Goal: Information Seeking & Learning: Find specific fact

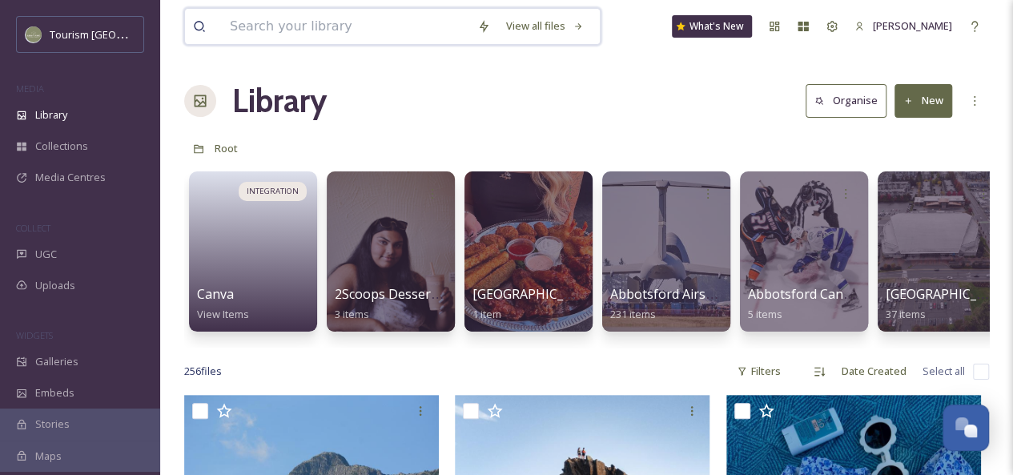
click at [260, 38] on input at bounding box center [345, 26] width 247 height 35
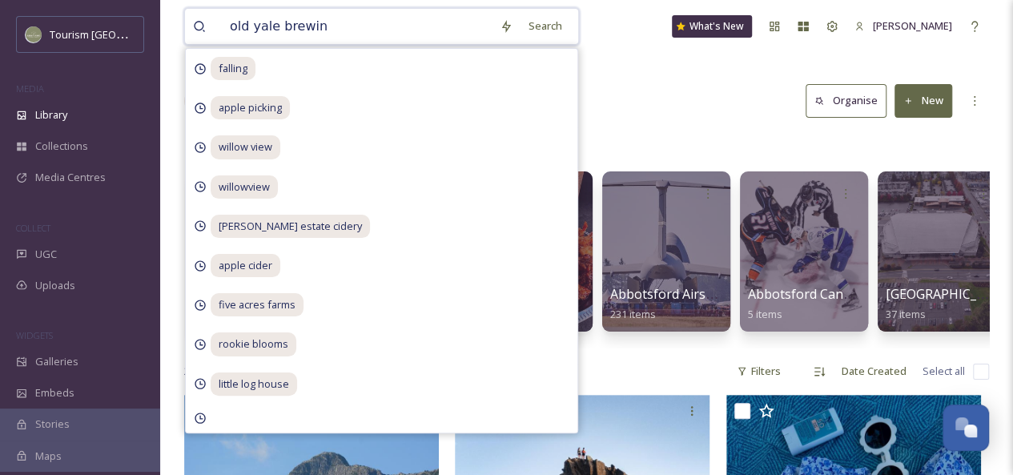
type input "old yale brewing"
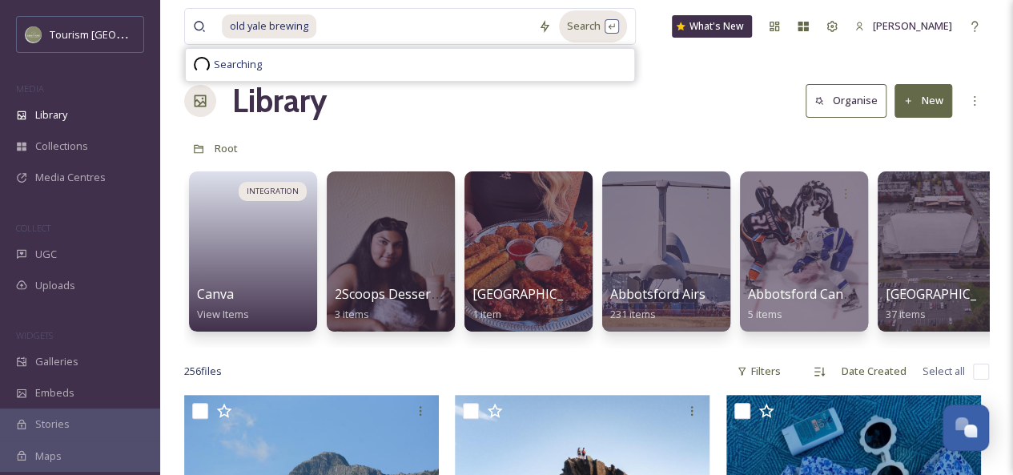
click at [612, 25] on div "Search" at bounding box center [593, 25] width 68 height 31
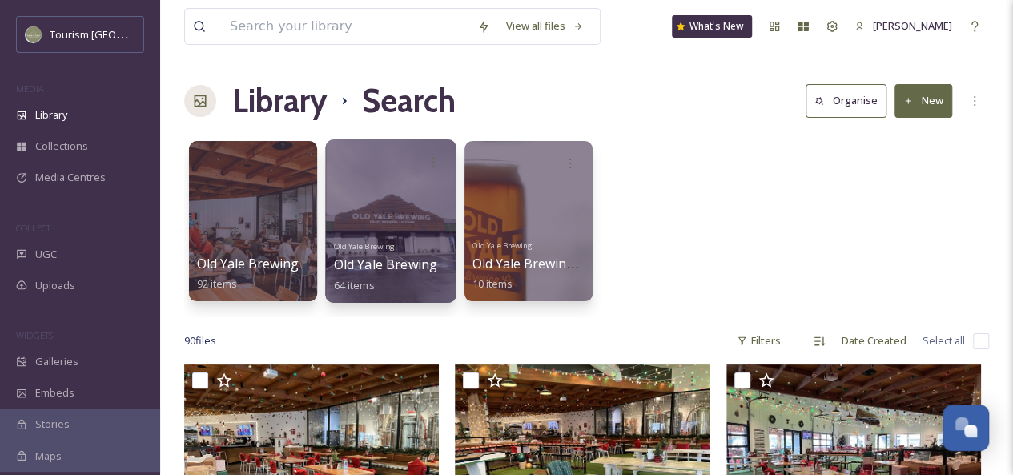
click at [395, 220] on div at bounding box center [390, 220] width 130 height 163
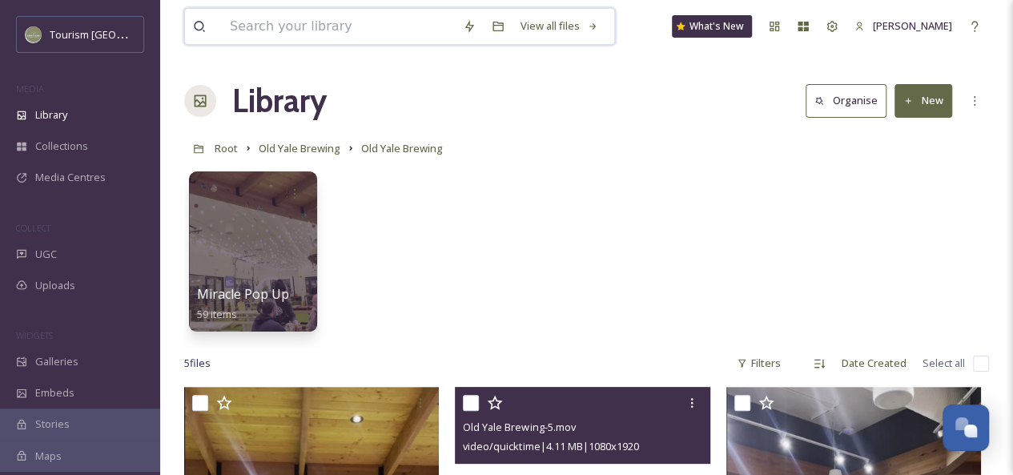
click at [293, 23] on input at bounding box center [338, 26] width 233 height 35
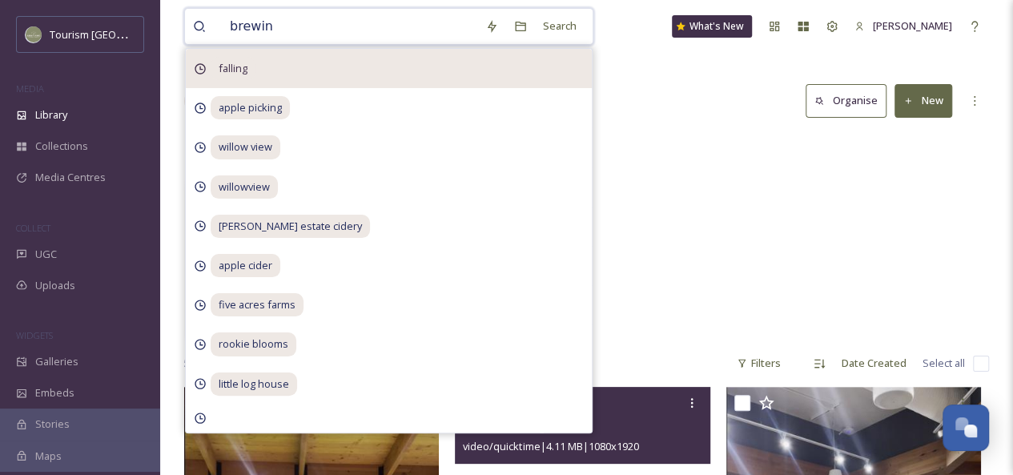
type input "brewing"
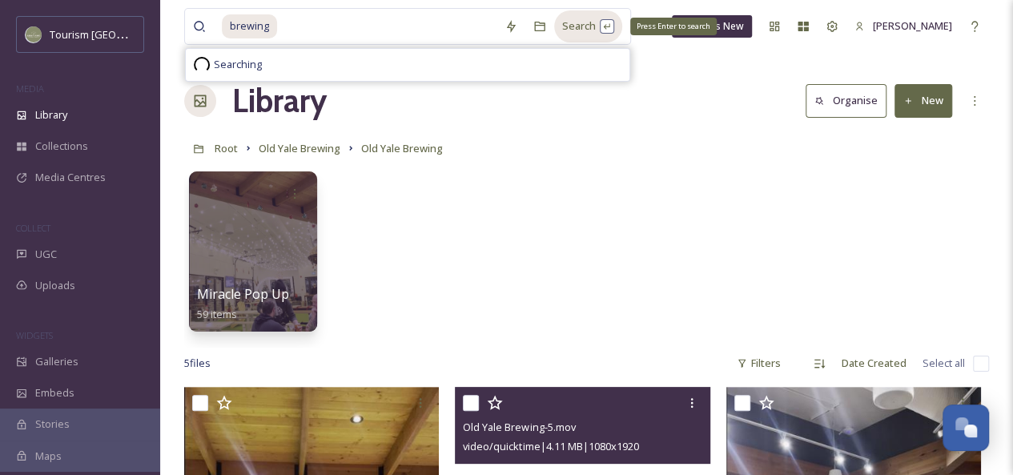
click at [596, 22] on div "Search Press Enter to search" at bounding box center [588, 25] width 68 height 31
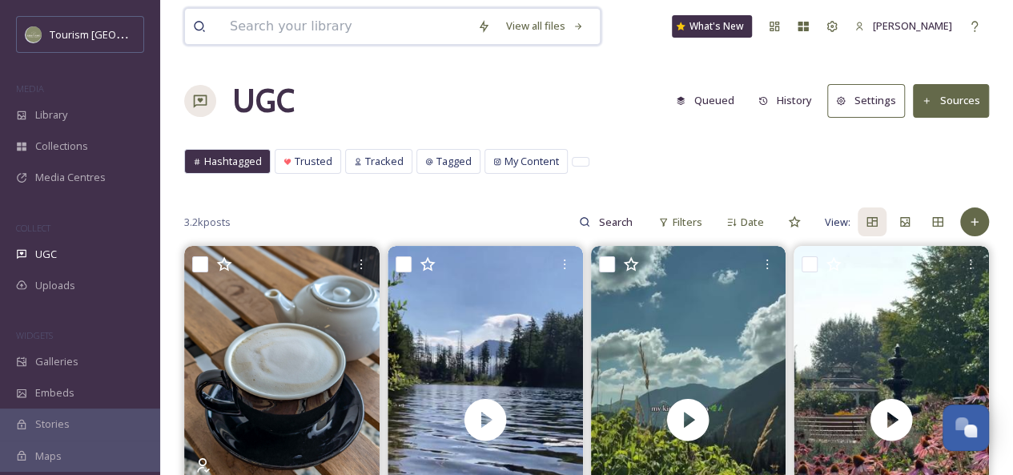
click at [344, 26] on input at bounding box center [345, 26] width 247 height 35
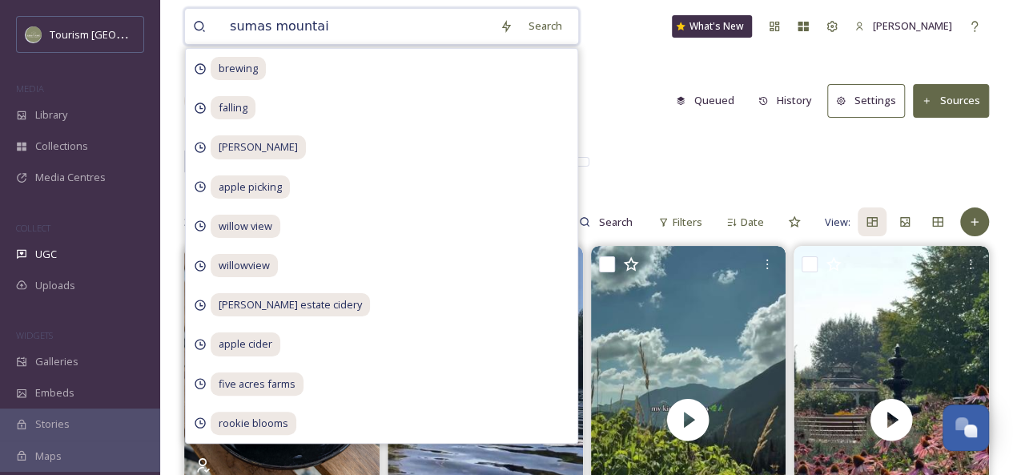
type input "sumas mountain"
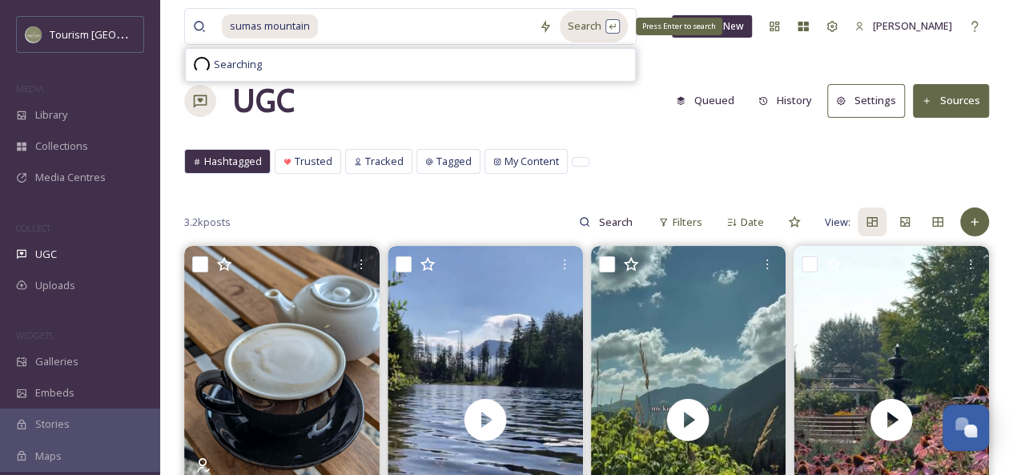
click at [579, 32] on div "Search Press Enter to search" at bounding box center [594, 25] width 68 height 31
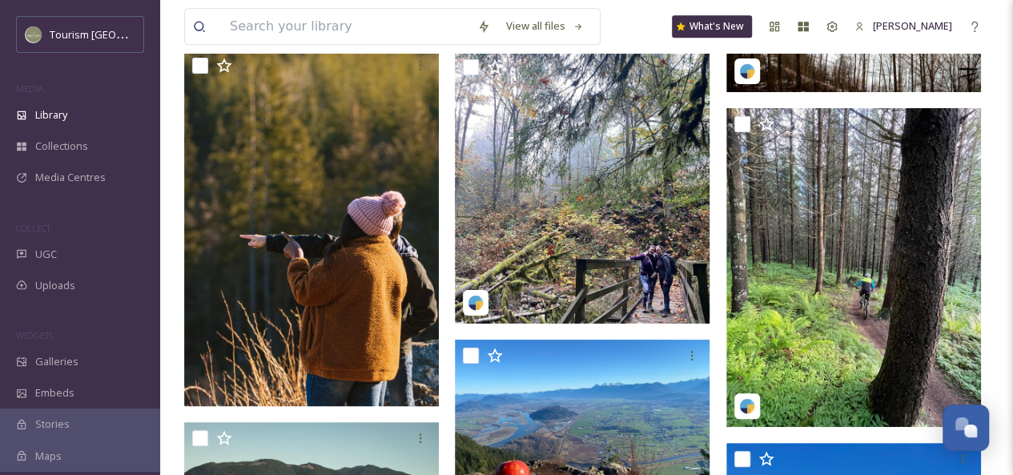
scroll to position [4110, 0]
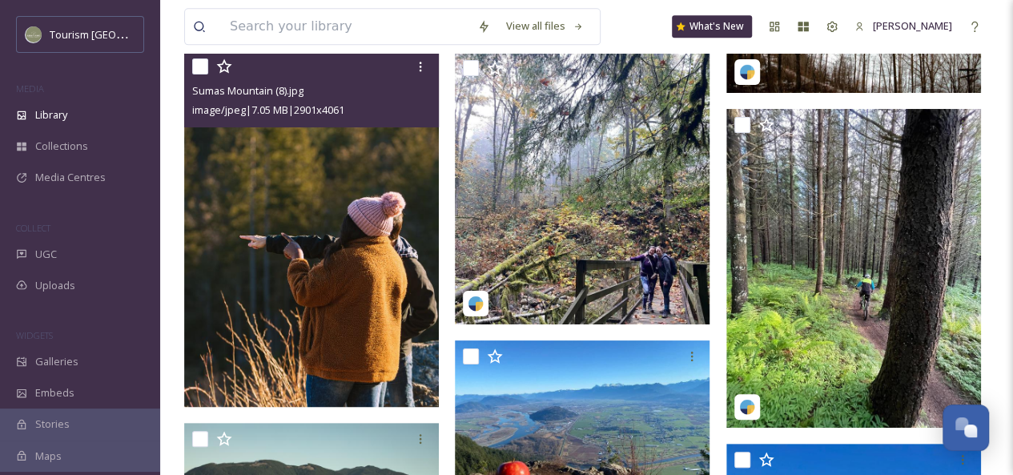
click at [339, 269] on img at bounding box center [311, 228] width 255 height 356
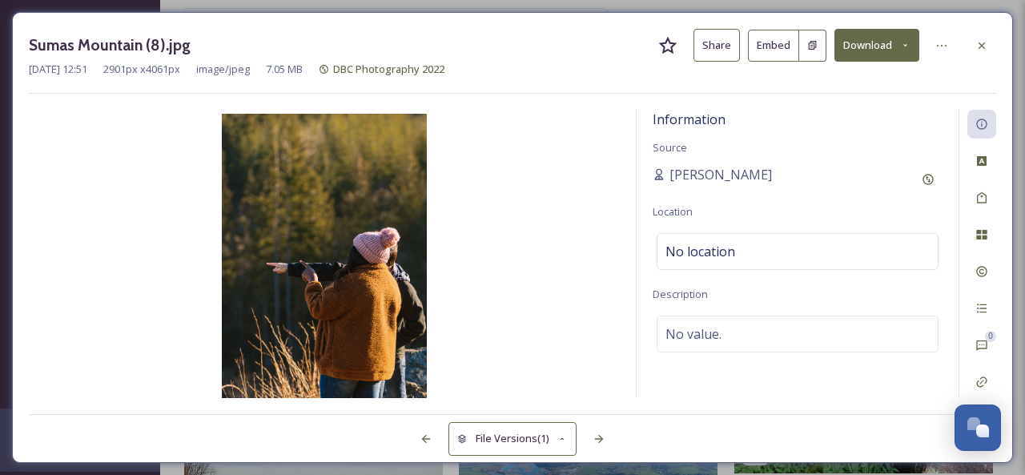
click at [986, 45] on icon at bounding box center [981, 45] width 13 height 13
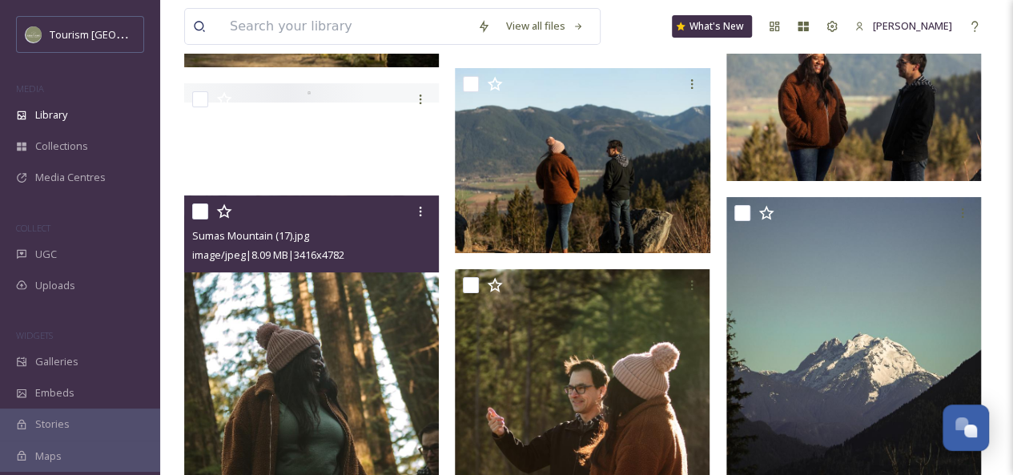
scroll to position [3010, 0]
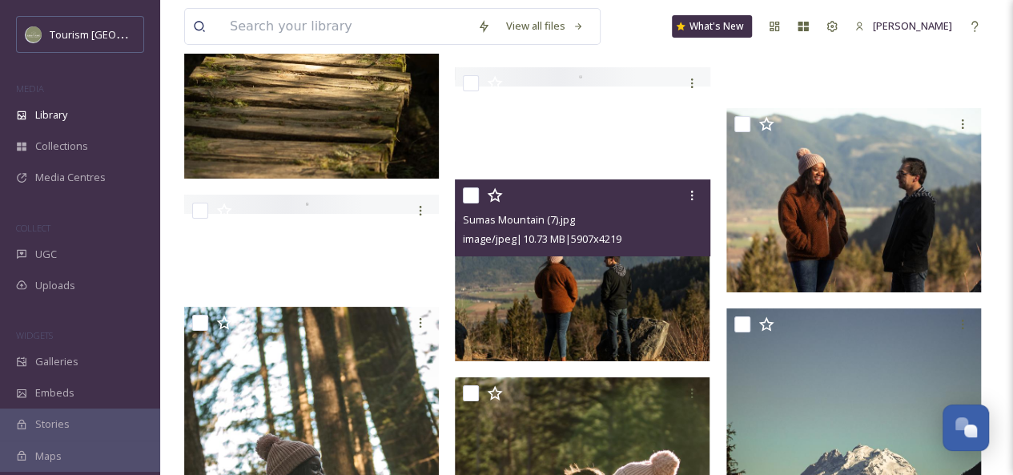
click at [618, 289] on img at bounding box center [582, 270] width 255 height 182
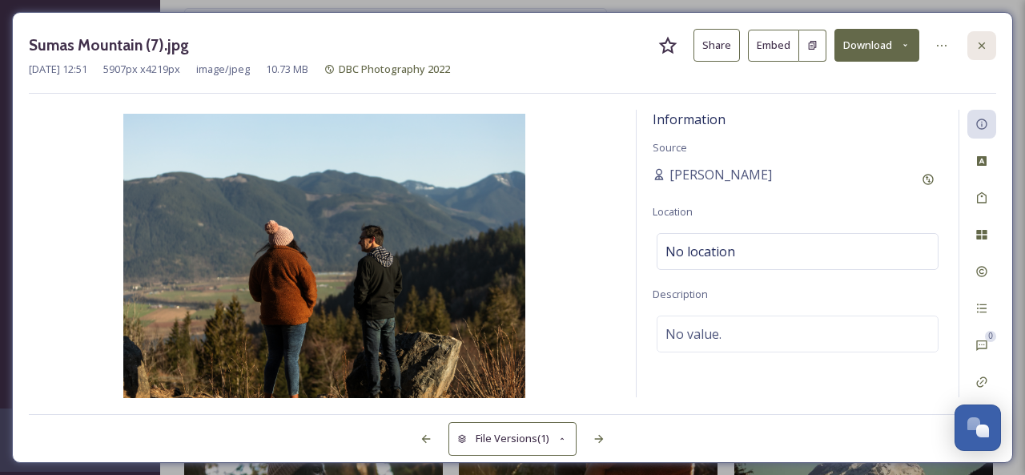
click at [982, 44] on icon at bounding box center [981, 45] width 6 height 6
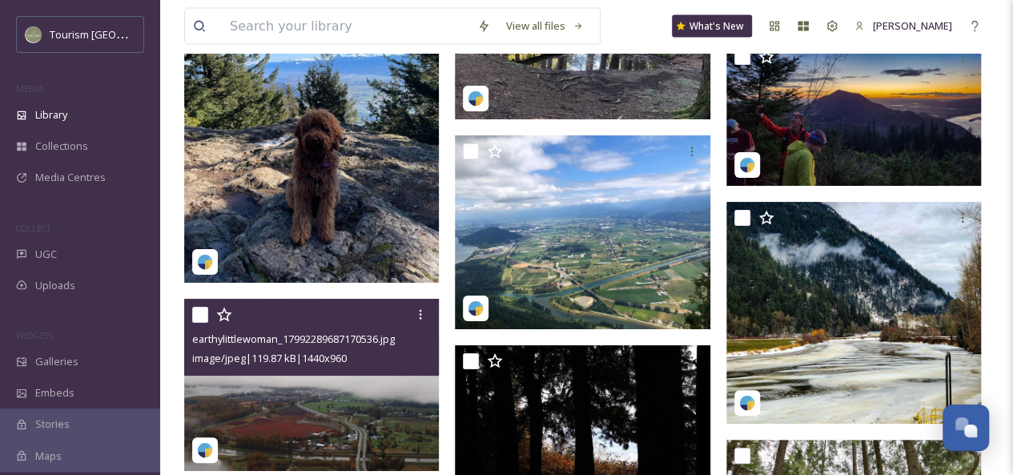
scroll to position [7685, 0]
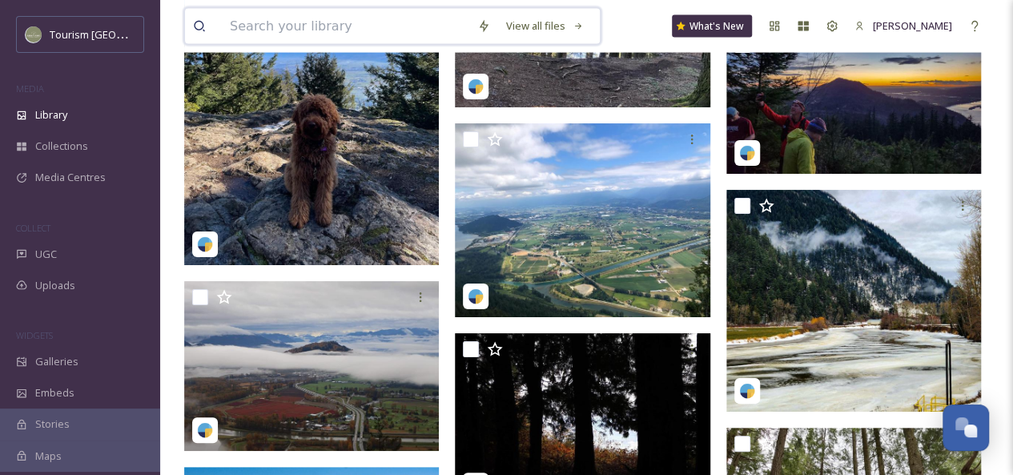
click at [271, 22] on input at bounding box center [345, 26] width 247 height 35
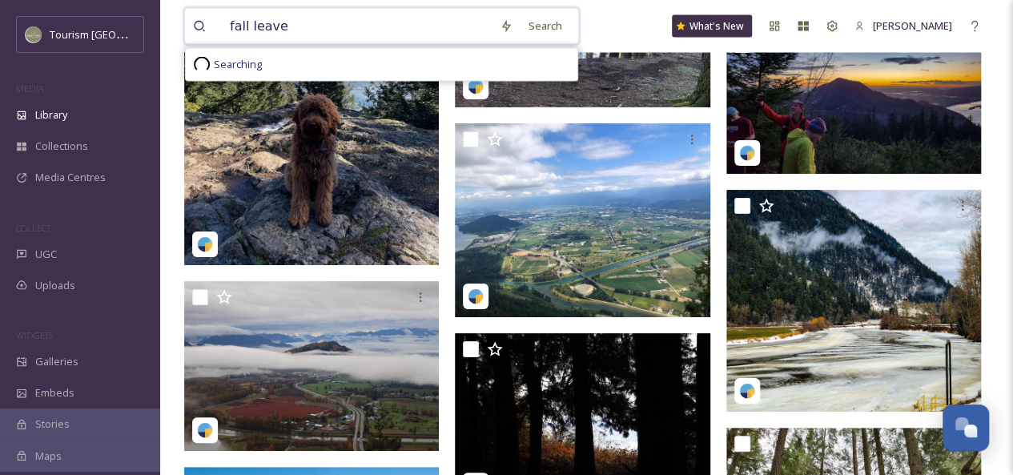
type input "fall leaves"
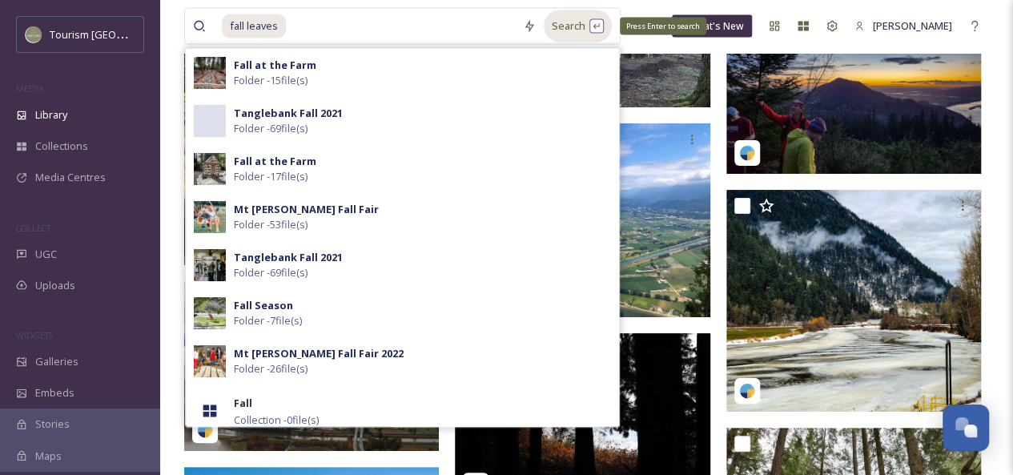
click at [587, 22] on div "Search Press Enter to search" at bounding box center [578, 25] width 68 height 31
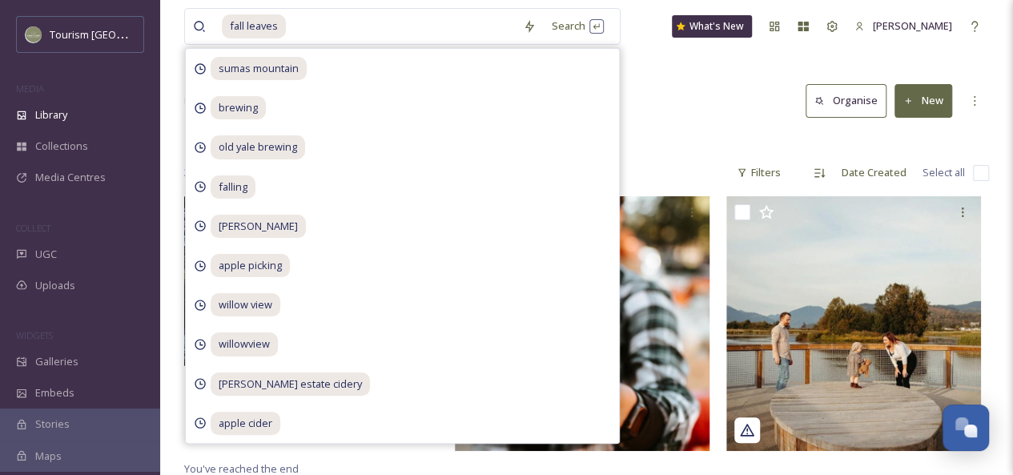
click at [685, 124] on div "Library Search Organise New" at bounding box center [586, 101] width 805 height 48
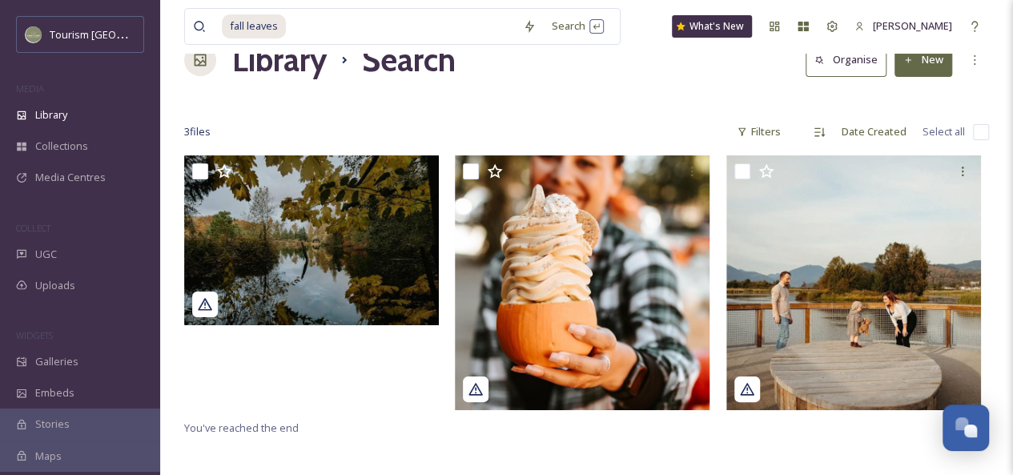
scroll to position [44, 0]
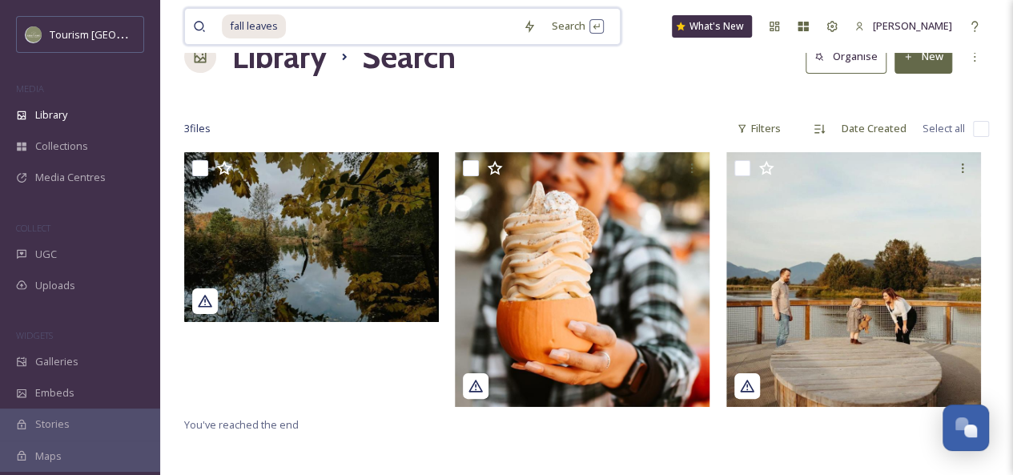
click at [299, 24] on input at bounding box center [400, 26] width 227 height 35
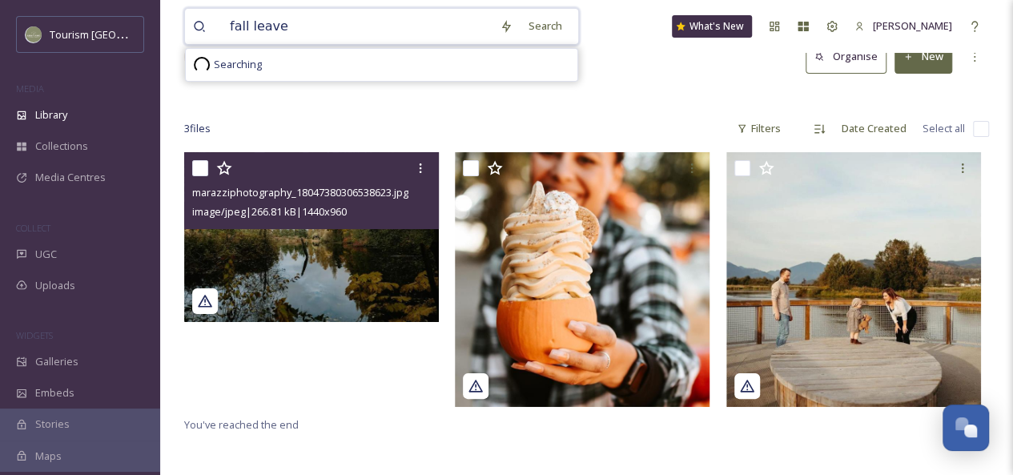
type input "fall leave"
click at [341, 223] on div "marazziphotography_18047380306538623.jpg image/jpeg | 266.81 kB | 1440 x 960" at bounding box center [311, 190] width 255 height 77
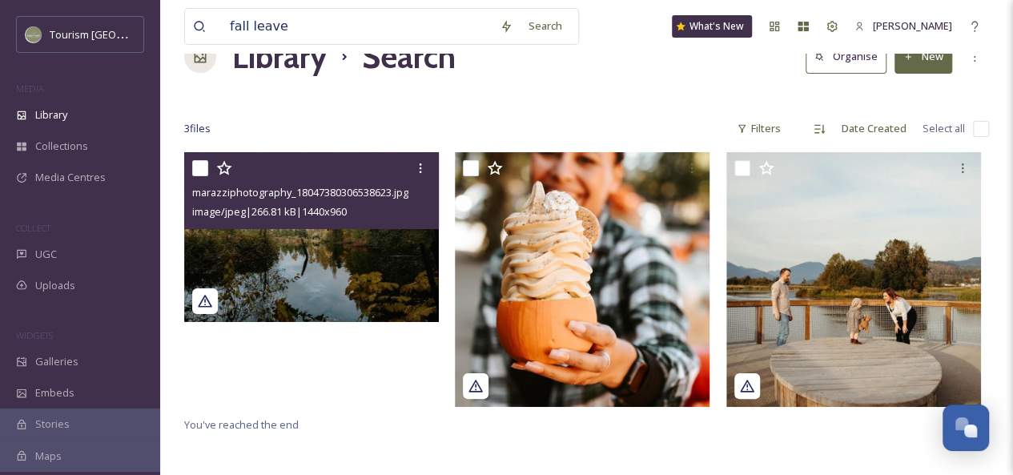
click at [371, 259] on img at bounding box center [311, 237] width 255 height 170
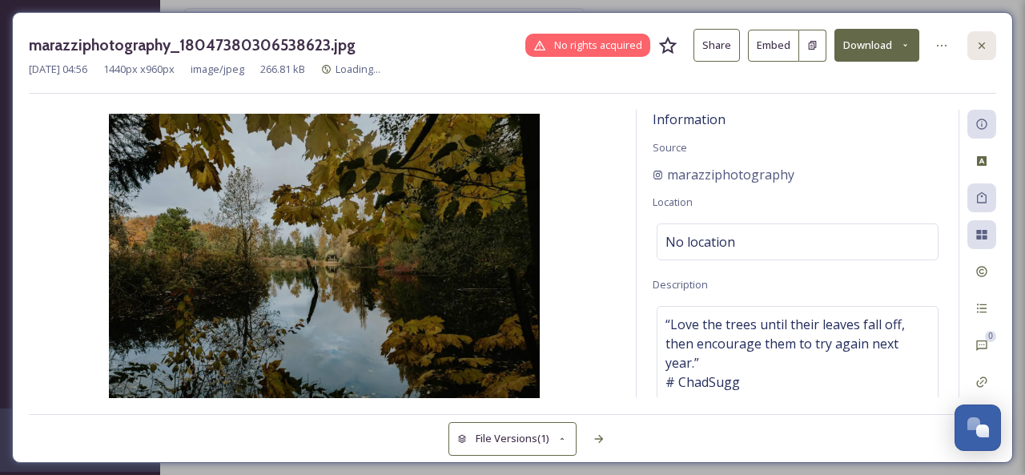
click at [985, 46] on icon at bounding box center [981, 45] width 13 height 13
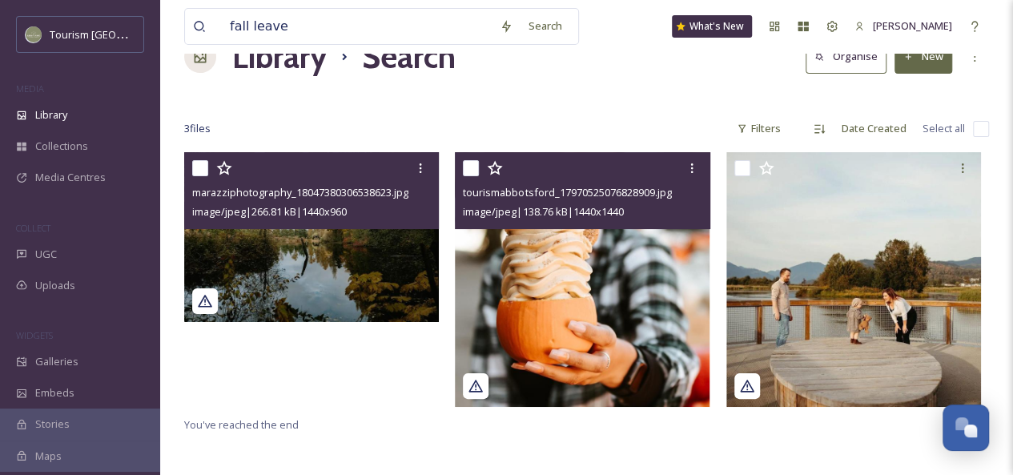
click at [629, 279] on img at bounding box center [582, 279] width 255 height 255
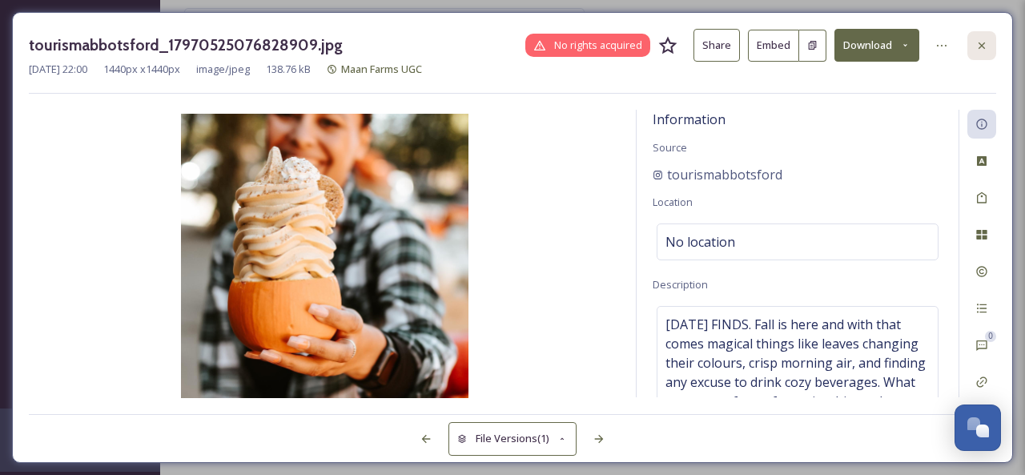
click at [980, 44] on icon at bounding box center [981, 45] width 6 height 6
